Goal: Task Accomplishment & Management: Complete application form

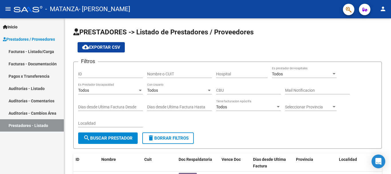
click at [43, 51] on link "Facturas - Listado/Carga" at bounding box center [32, 51] width 64 height 12
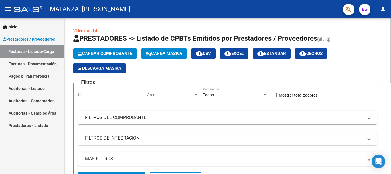
click at [94, 53] on span "Cargar Comprobante" at bounding box center [105, 53] width 54 height 5
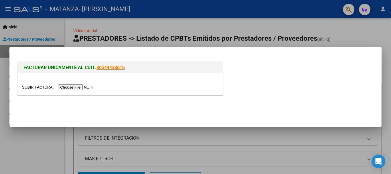
click at [78, 87] on input "file" at bounding box center [58, 87] width 72 height 6
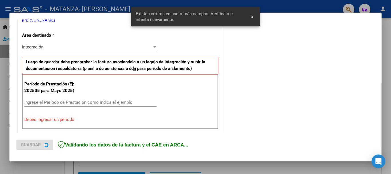
scroll to position [132, 0]
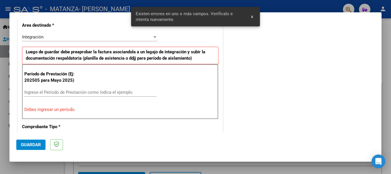
click at [56, 92] on input "Ingrese el Período de Prestación como indica el ejemplo" at bounding box center [90, 91] width 132 height 5
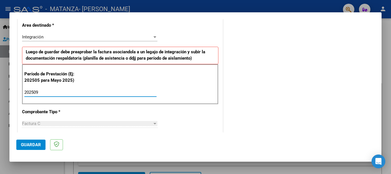
type input "202509"
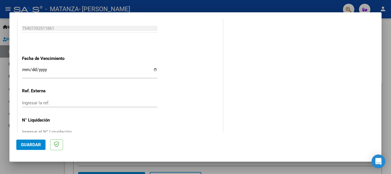
scroll to position [389, 0]
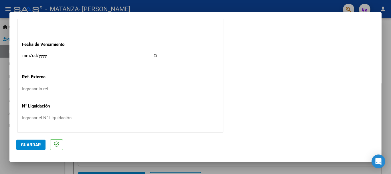
click at [154, 56] on input "Ingresar la fecha" at bounding box center [89, 57] width 135 height 9
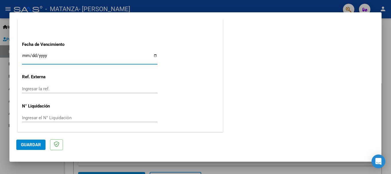
type input "[DATE]"
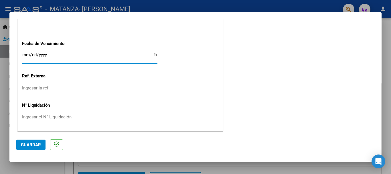
click at [32, 145] on span "Guardar" at bounding box center [31, 144] width 20 height 5
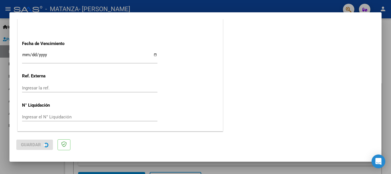
scroll to position [0, 0]
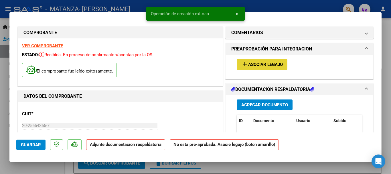
click at [275, 63] on span "Asociar Legajo" at bounding box center [265, 64] width 35 height 5
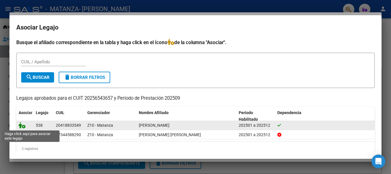
click at [21, 126] on icon at bounding box center [22, 125] width 7 height 6
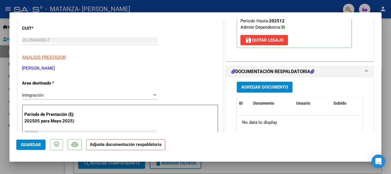
scroll to position [114, 0]
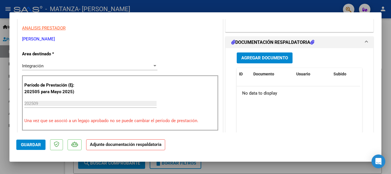
click at [275, 59] on span "Agregar Documento" at bounding box center [264, 57] width 47 height 5
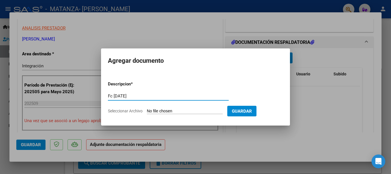
type input "Fc [DATE]"
click at [152, 111] on input "Seleccionar Archivo" at bounding box center [185, 110] width 76 height 5
type input "C:\fakepath\Fc [DATE] [PERSON_NAME].pdf"
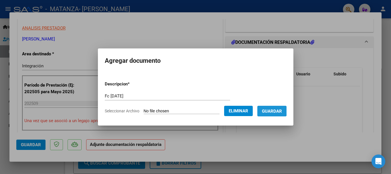
click at [272, 111] on span "Guardar" at bounding box center [272, 110] width 20 height 5
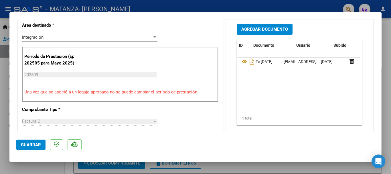
scroll to position [0, 0]
click at [29, 144] on span "Guardar" at bounding box center [31, 144] width 20 height 5
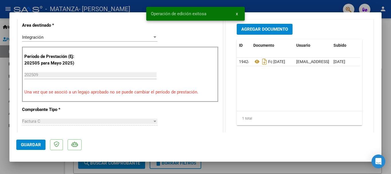
click at [389, 105] on div at bounding box center [195, 87] width 391 height 174
type input "$ 0,00"
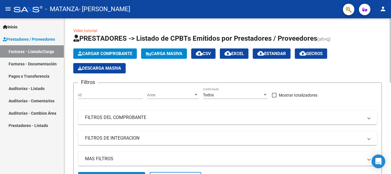
click at [101, 52] on span "Cargar Comprobante" at bounding box center [105, 53] width 54 height 5
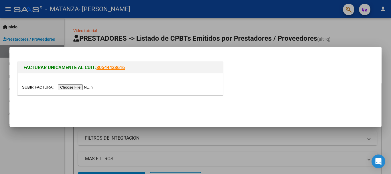
click at [87, 87] on input "file" at bounding box center [58, 87] width 72 height 6
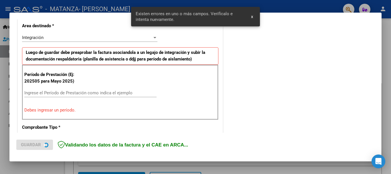
scroll to position [132, 0]
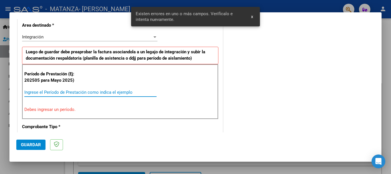
click at [44, 89] on input "Ingrese el Período de Prestación como indica el ejemplo" at bounding box center [90, 91] width 132 height 5
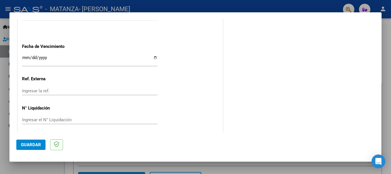
scroll to position [389, 0]
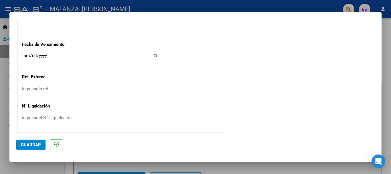
type input "202509"
click at [154, 53] on input "Ingresar la fecha" at bounding box center [89, 57] width 135 height 9
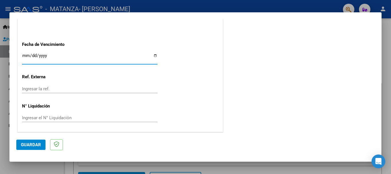
type input "[DATE]"
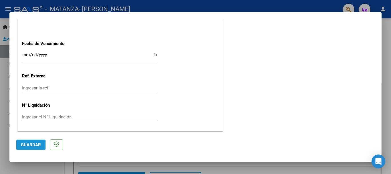
click at [25, 146] on span "Guardar" at bounding box center [31, 144] width 20 height 5
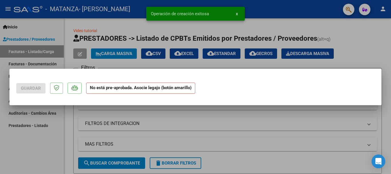
scroll to position [0, 0]
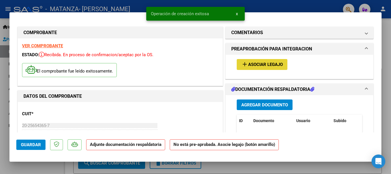
click at [279, 65] on span "Asociar Legajo" at bounding box center [265, 64] width 35 height 5
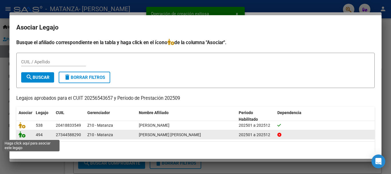
click at [20, 136] on icon at bounding box center [22, 134] width 7 height 6
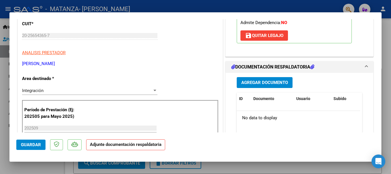
scroll to position [114, 0]
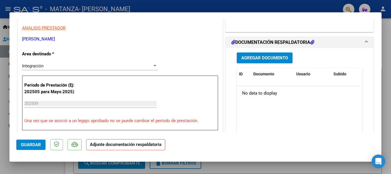
click at [281, 59] on span "Agregar Documento" at bounding box center [264, 57] width 47 height 5
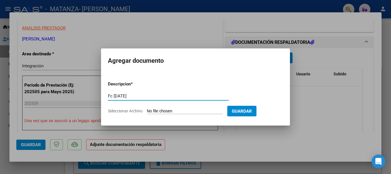
type input "Fc [DATE]"
click at [160, 107] on form "Descripcion * Fc [DATE] Escriba aquí una descripcion Seleccionar Archivo Guardar" at bounding box center [195, 97] width 175 height 42
click at [161, 110] on input "Seleccionar Archivo" at bounding box center [185, 110] width 76 height 5
type input "C:\fakepath\Fc [DATE] [PERSON_NAME].pdf"
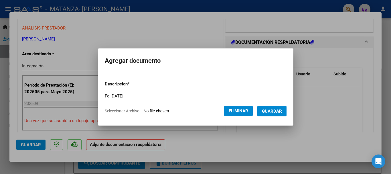
click at [276, 111] on span "Guardar" at bounding box center [272, 110] width 20 height 5
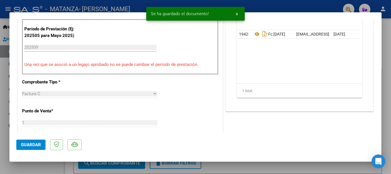
scroll to position [200, 0]
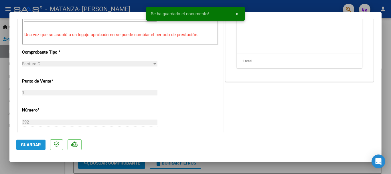
click at [31, 143] on span "Guardar" at bounding box center [31, 144] width 20 height 5
click at [385, 121] on div at bounding box center [195, 87] width 391 height 174
type input "$ 0,00"
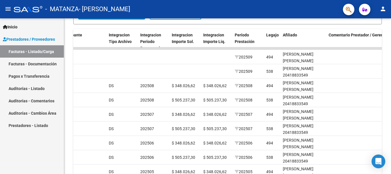
scroll to position [165, 0]
